Goal: Transaction & Acquisition: Download file/media

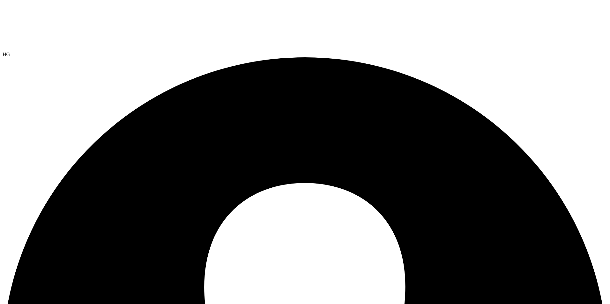
select select "USD"
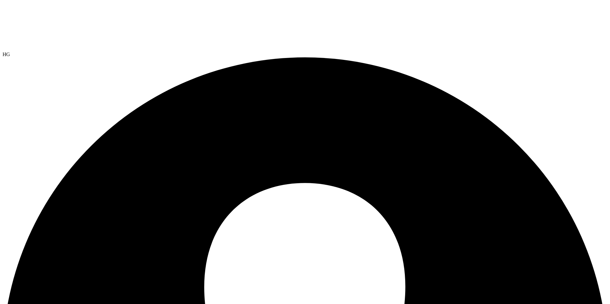
select select "USD"
